Goal: Information Seeking & Learning: Learn about a topic

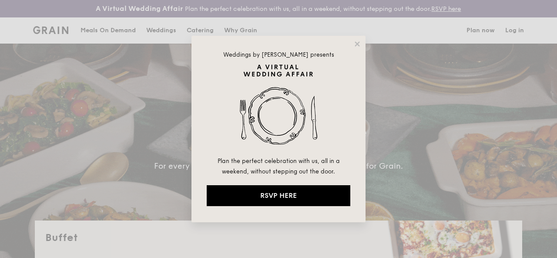
select select
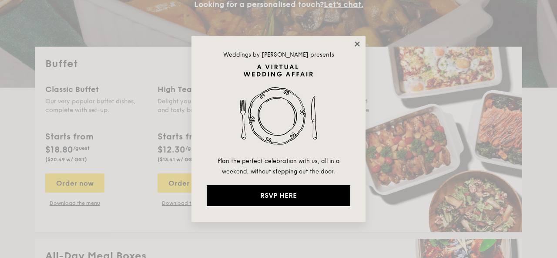
click at [357, 42] on icon at bounding box center [357, 44] width 8 height 8
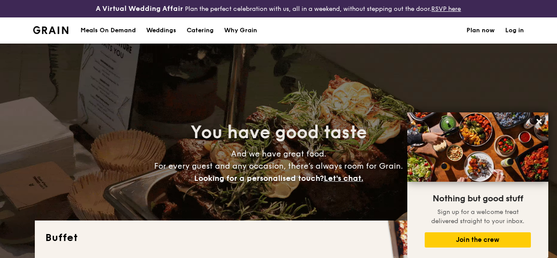
click at [207, 29] on h1 "Catering" at bounding box center [200, 30] width 27 height 26
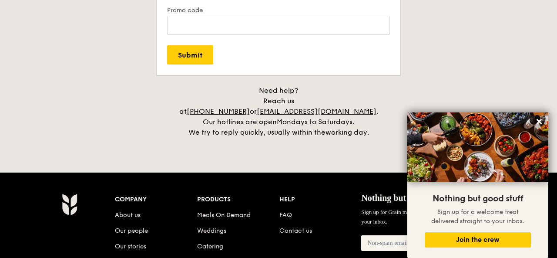
scroll to position [1943, 0]
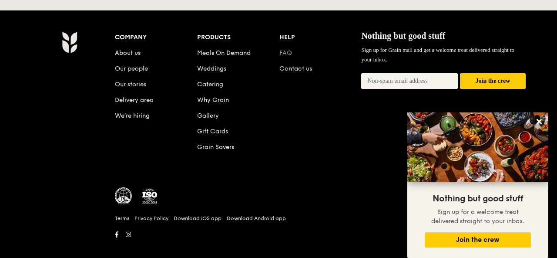
click at [286, 49] on link "FAQ" at bounding box center [285, 52] width 13 height 7
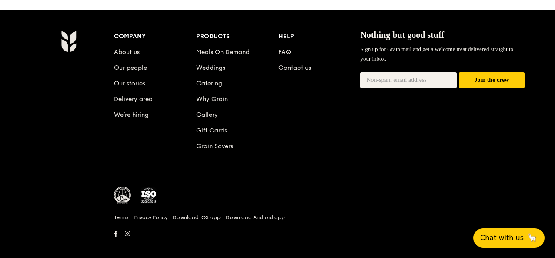
scroll to position [935, 0]
